Goal: Task Accomplishment & Management: Use online tool/utility

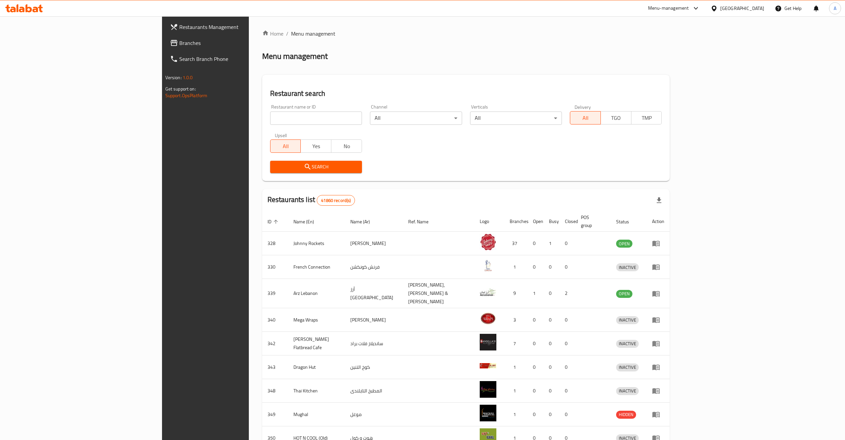
click at [270, 111] on input "search" at bounding box center [316, 117] width 92 height 13
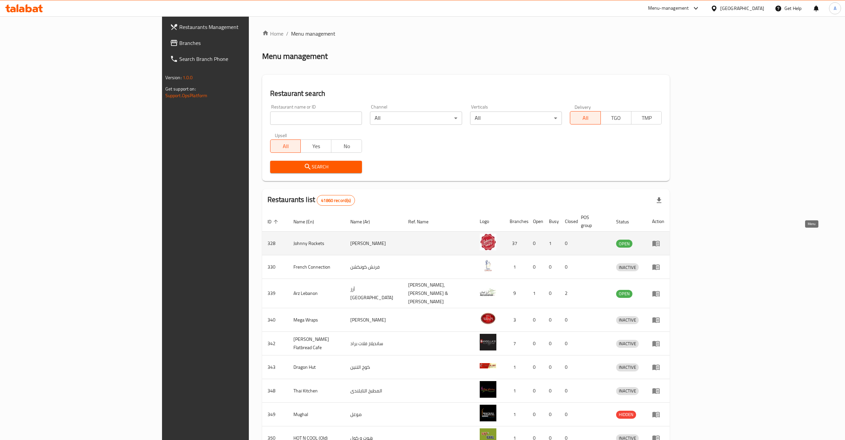
click at [660, 239] on icon "enhanced table" at bounding box center [656, 243] width 8 height 8
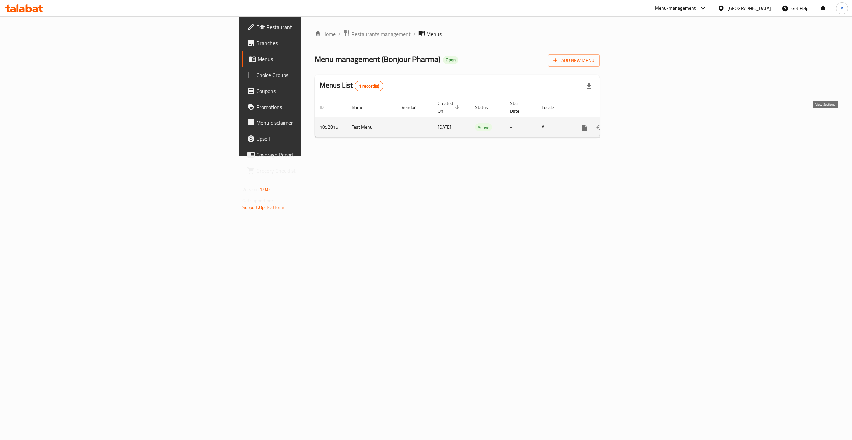
click at [640, 119] on link "enhanced table" at bounding box center [632, 127] width 16 height 16
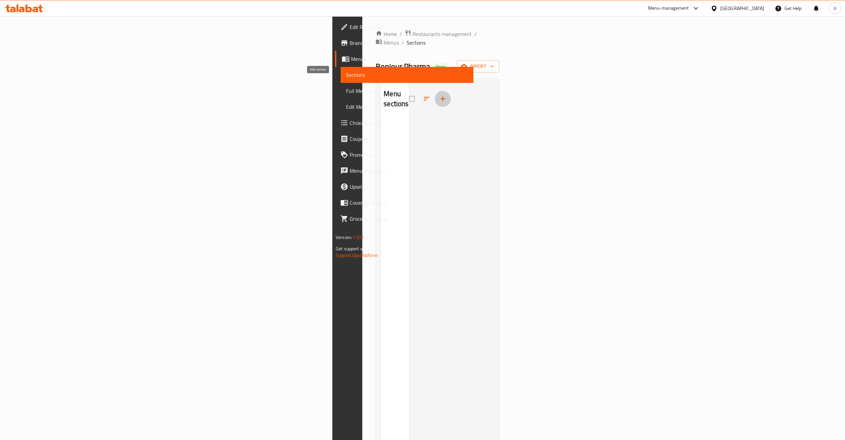
click at [439, 95] on icon "button" at bounding box center [443, 99] width 8 height 8
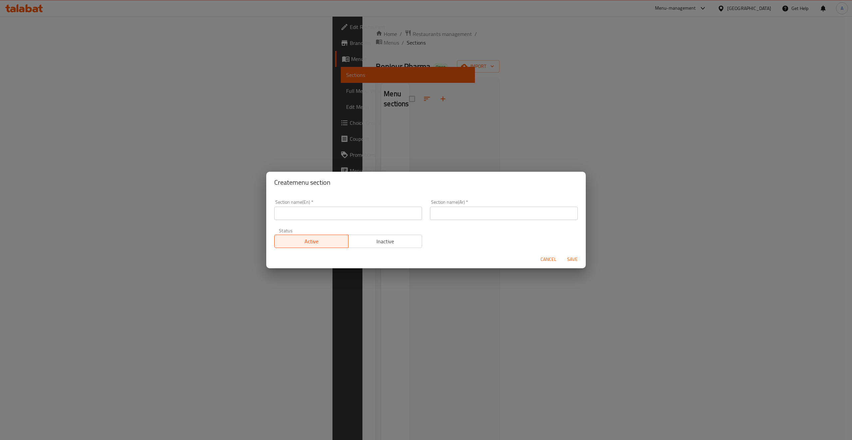
click at [344, 222] on div "Section name(En)   * Section name(En) *" at bounding box center [348, 210] width 156 height 28
click at [342, 214] on input "text" at bounding box center [348, 213] width 148 height 13
type input "test"
click at [434, 212] on input "text" at bounding box center [504, 213] width 148 height 13
type input "فحص"
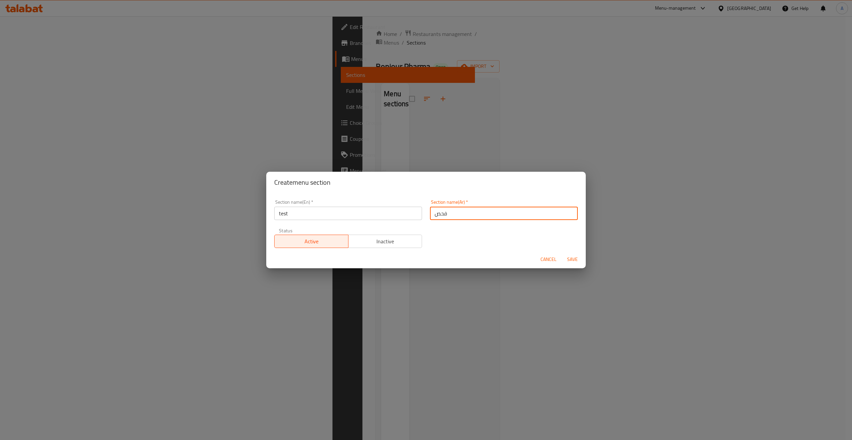
click at [573, 263] on span "Save" at bounding box center [572, 259] width 16 height 8
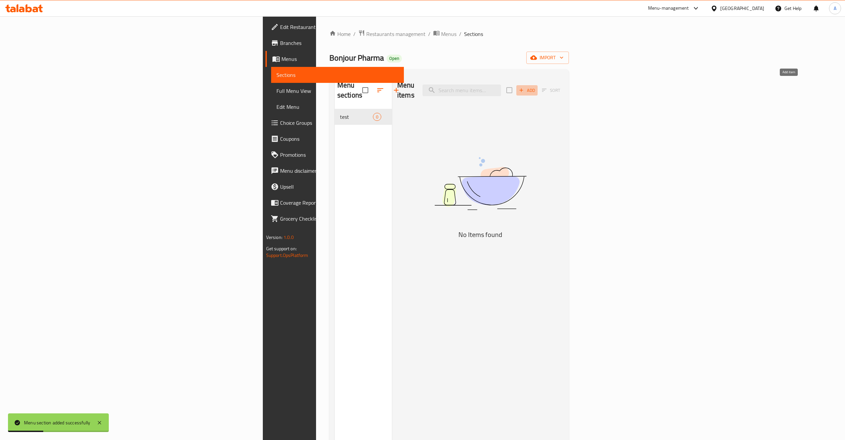
click at [524, 87] on icon "button" at bounding box center [521, 90] width 6 height 6
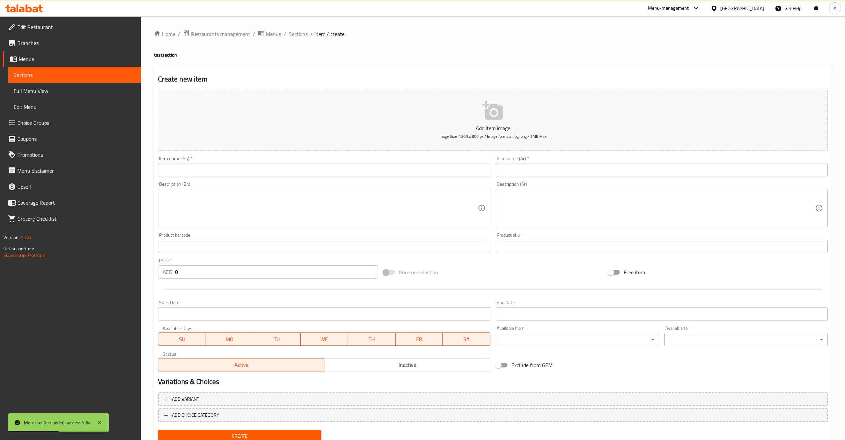
click at [206, 171] on input "text" at bounding box center [324, 169] width 332 height 13
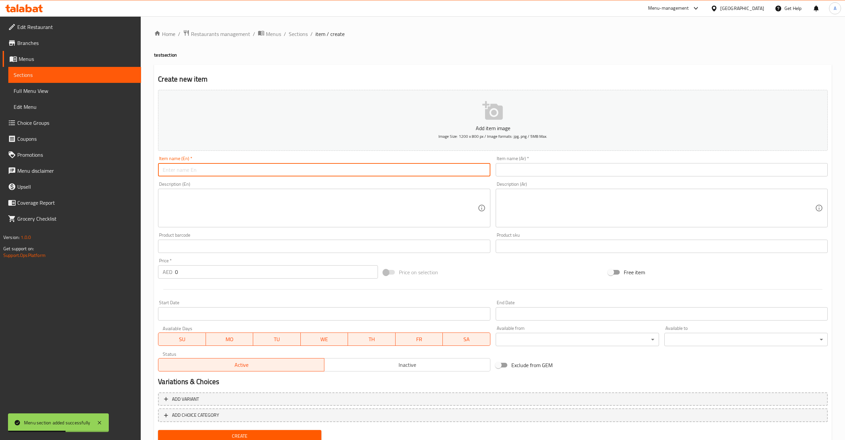
type input "test"
click at [503, 169] on input "text" at bounding box center [662, 169] width 332 height 13
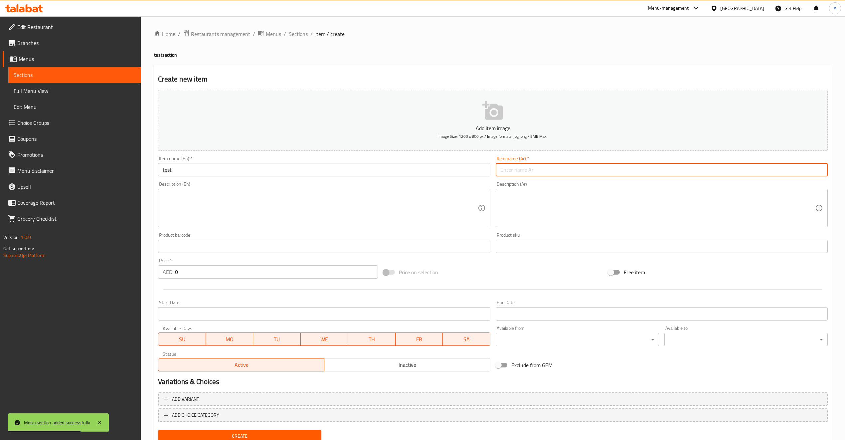
type input "فحص"
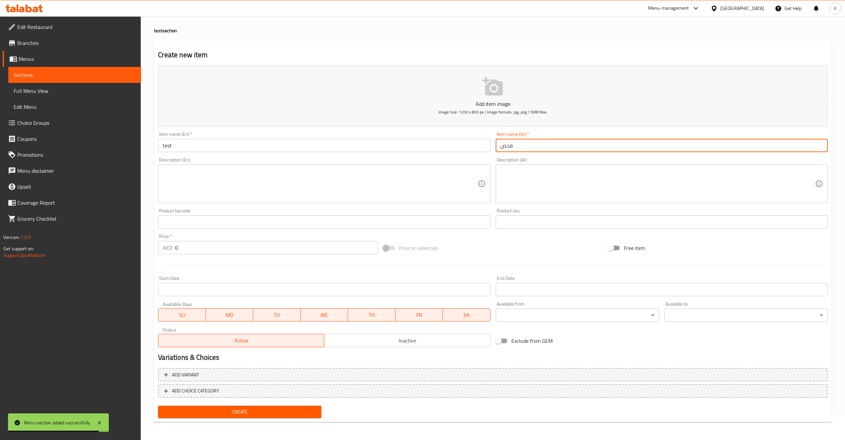
click at [238, 408] on span "Create" at bounding box center [239, 411] width 153 height 8
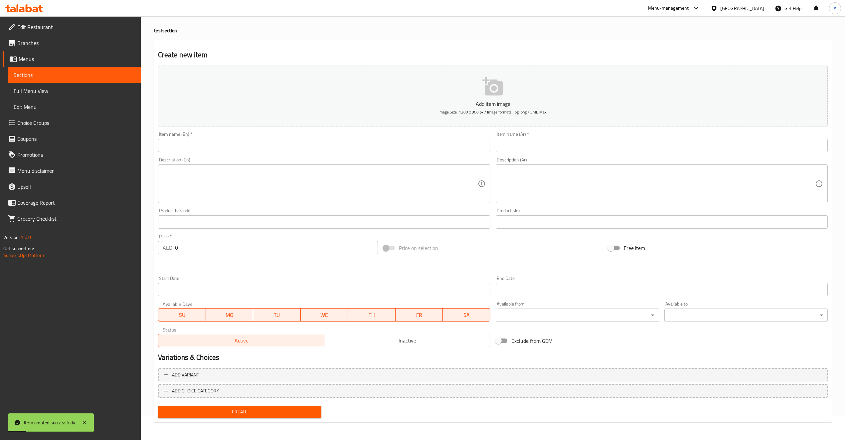
scroll to position [0, 0]
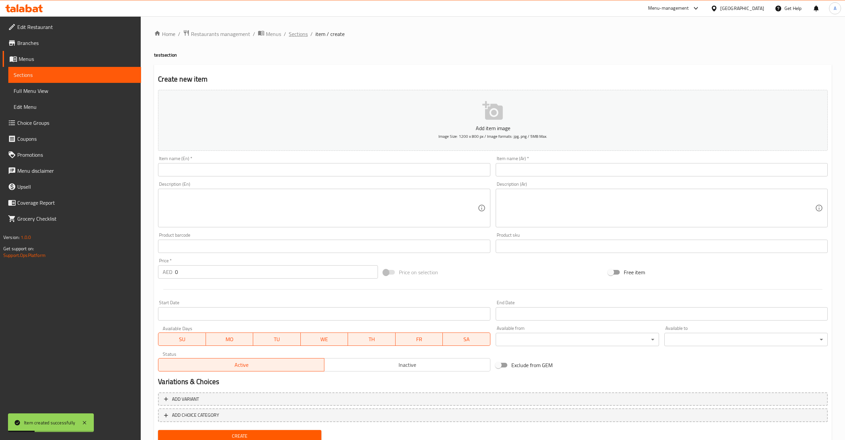
click at [289, 30] on span "Sections" at bounding box center [298, 34] width 19 height 8
